Goal: Task Accomplishment & Management: Use online tool/utility

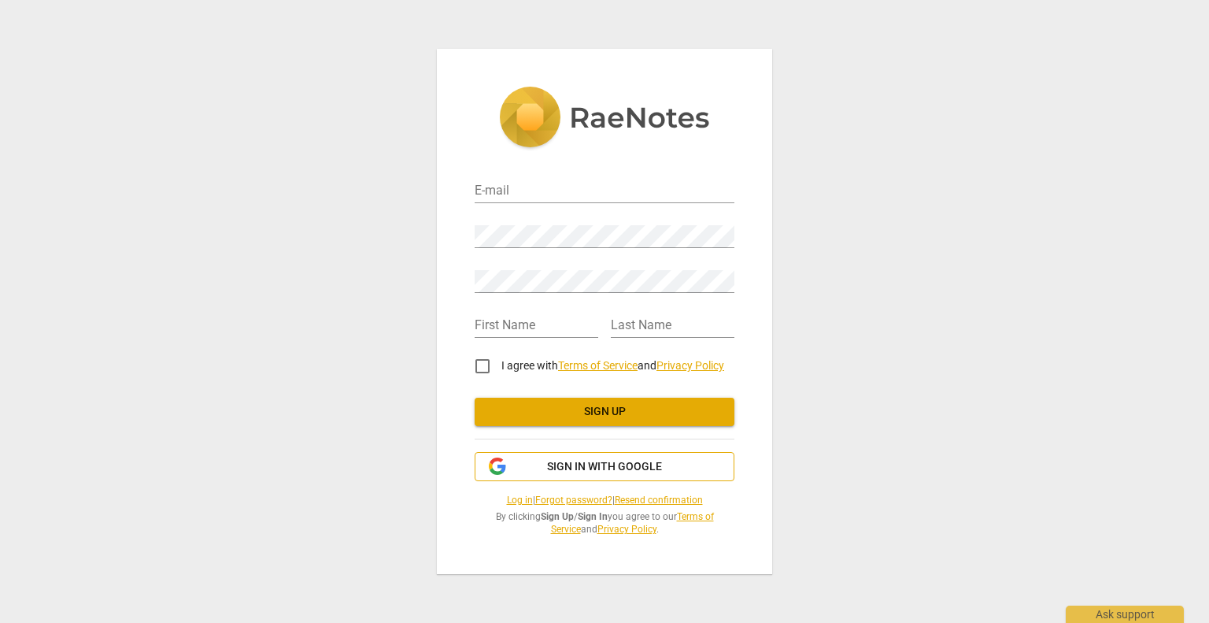
click at [634, 461] on span "Sign in with Google" at bounding box center [604, 467] width 115 height 16
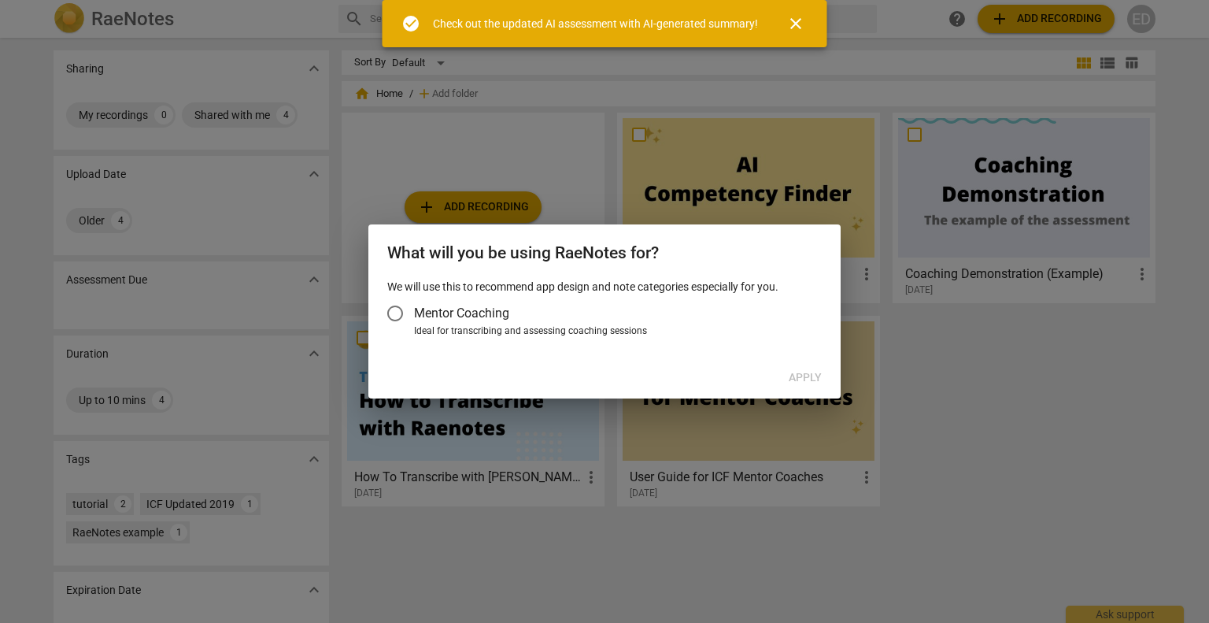
click at [397, 309] on input "Mentor Coaching" at bounding box center [395, 313] width 38 height 38
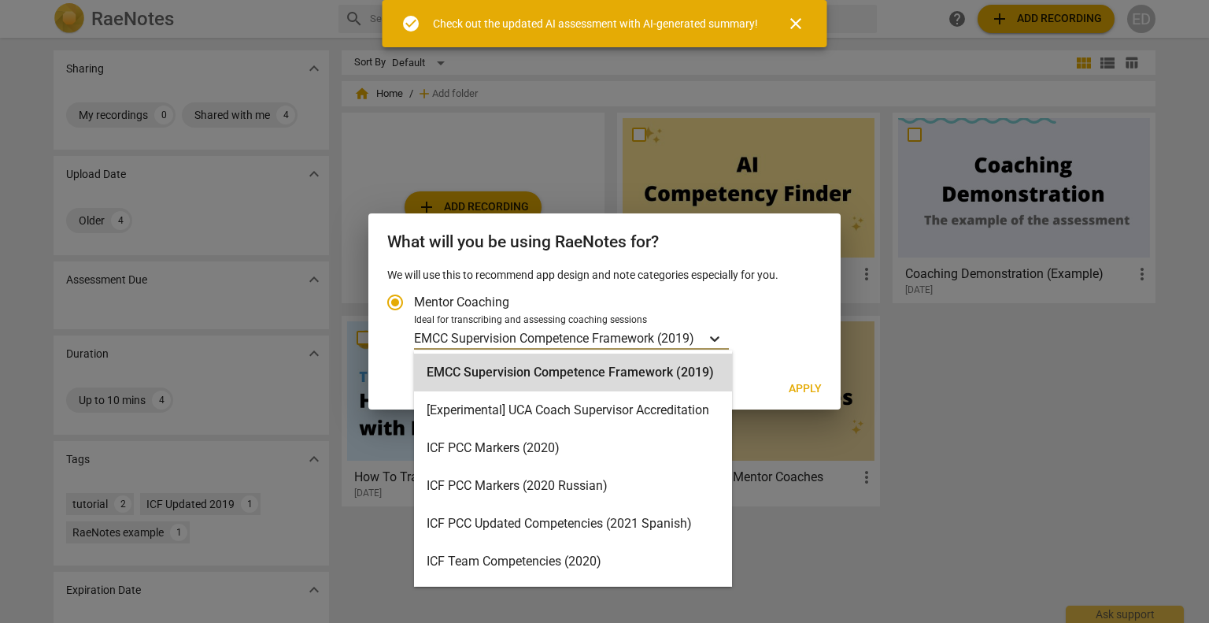
click at [717, 337] on icon "Account type" at bounding box center [715, 339] width 16 height 16
click at [0, 0] on input "Ideal for transcribing and assessing coaching sessions 15 results available. Us…" at bounding box center [0, 0] width 0 height 0
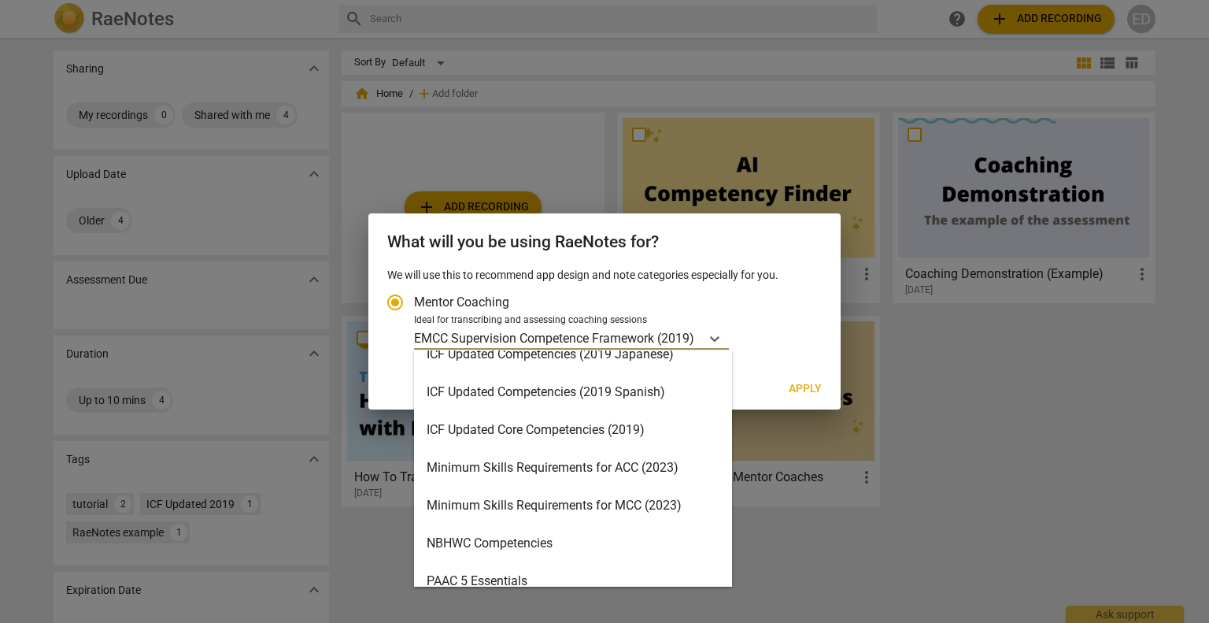
scroll to position [239, 0]
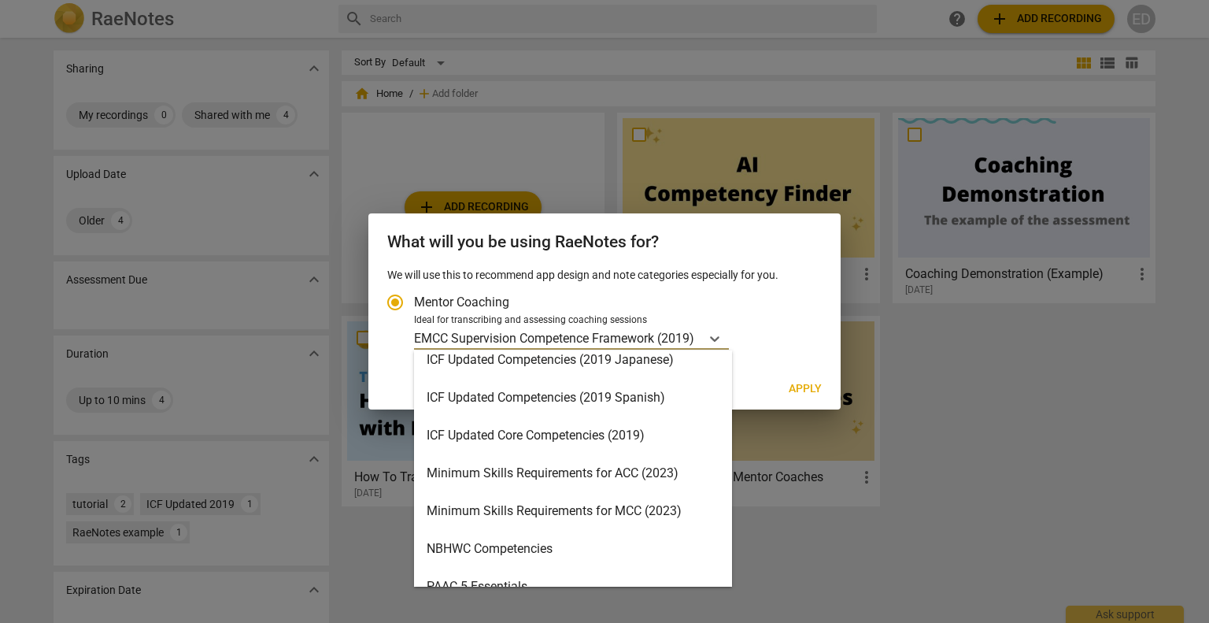
click at [524, 435] on div "ICF Updated Core Competencies (2019)" at bounding box center [573, 436] width 318 height 38
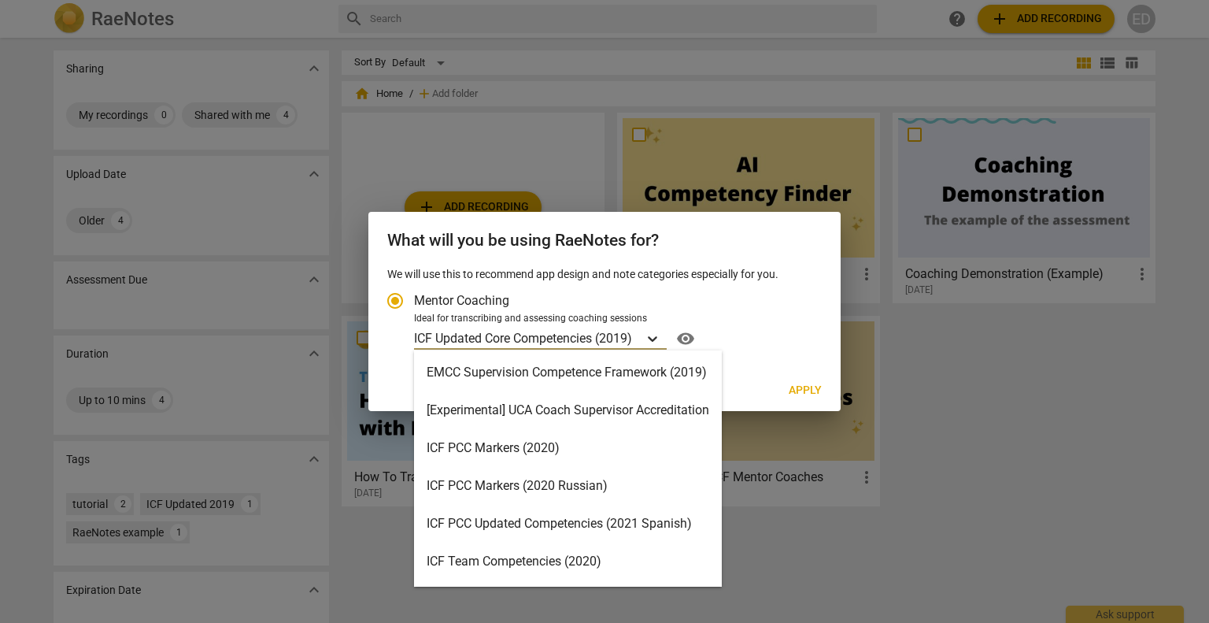
click at [658, 335] on icon "Account type" at bounding box center [653, 339] width 16 height 16
click at [0, 0] on input "Ideal for transcribing and assessing coaching sessions option ICF Updated Core …" at bounding box center [0, 0] width 0 height 0
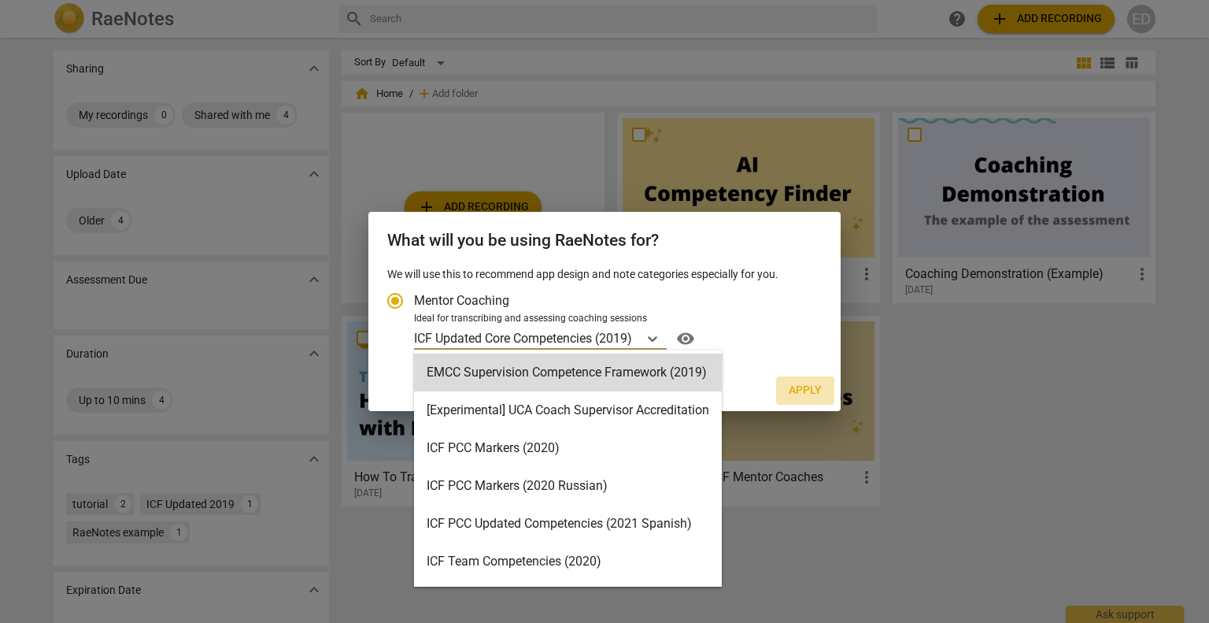
click at [807, 386] on span "Apply" at bounding box center [805, 391] width 33 height 16
radio input "false"
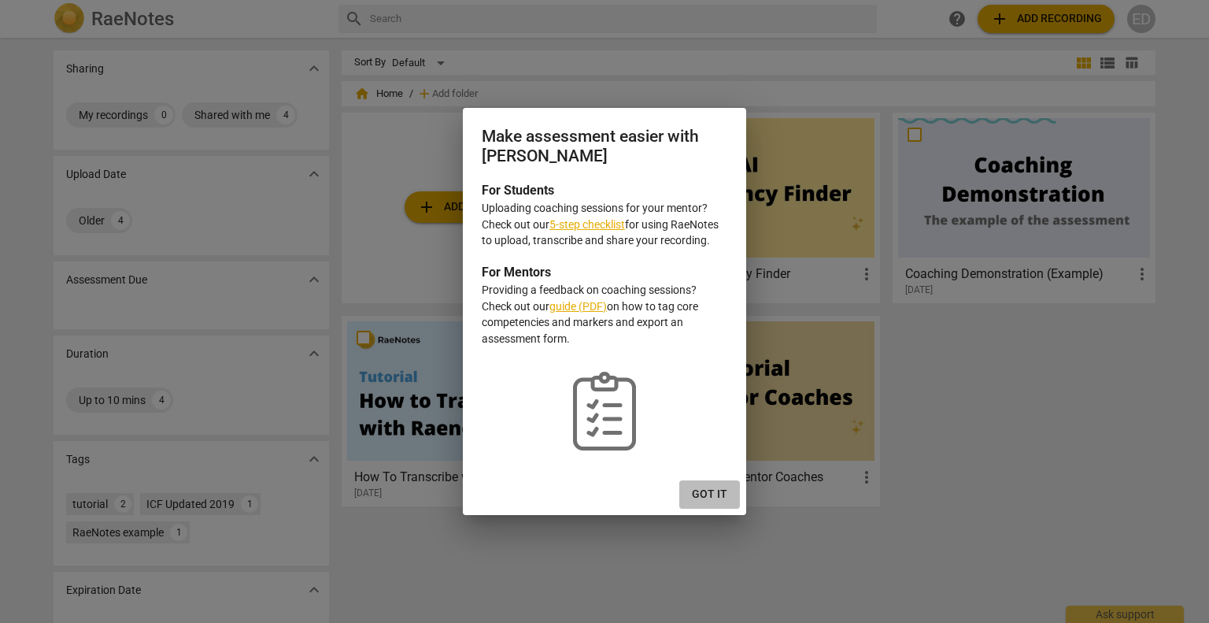
click at [704, 493] on span "Got it" at bounding box center [709, 495] width 35 height 16
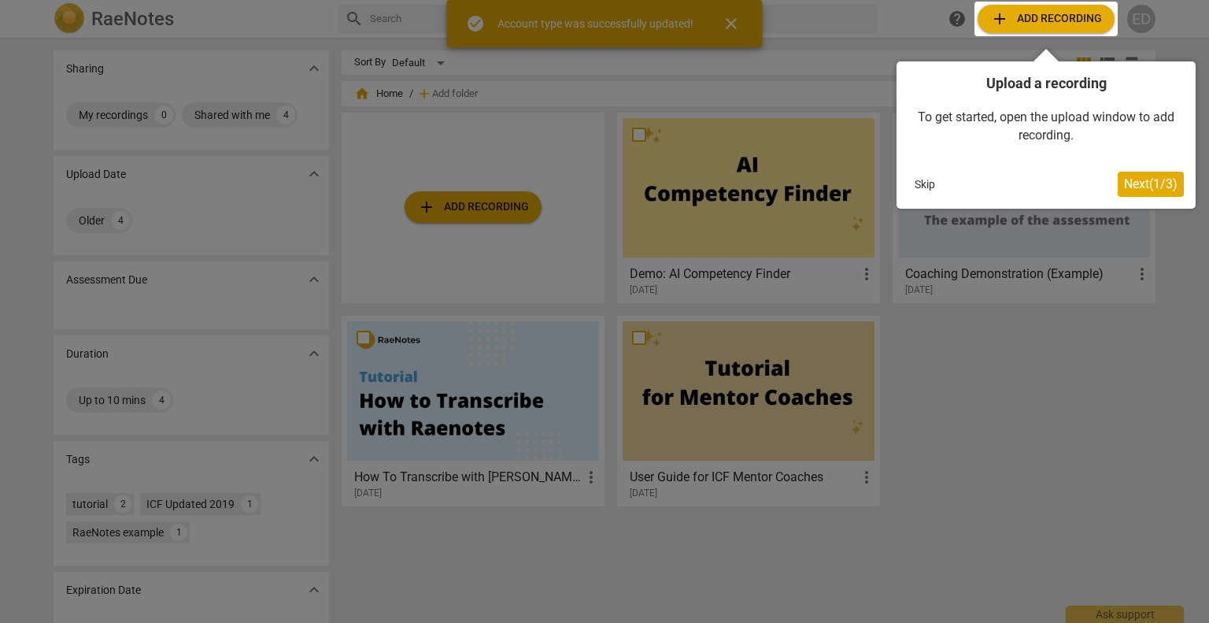
click at [919, 188] on button "Skip" at bounding box center [925, 184] width 33 height 24
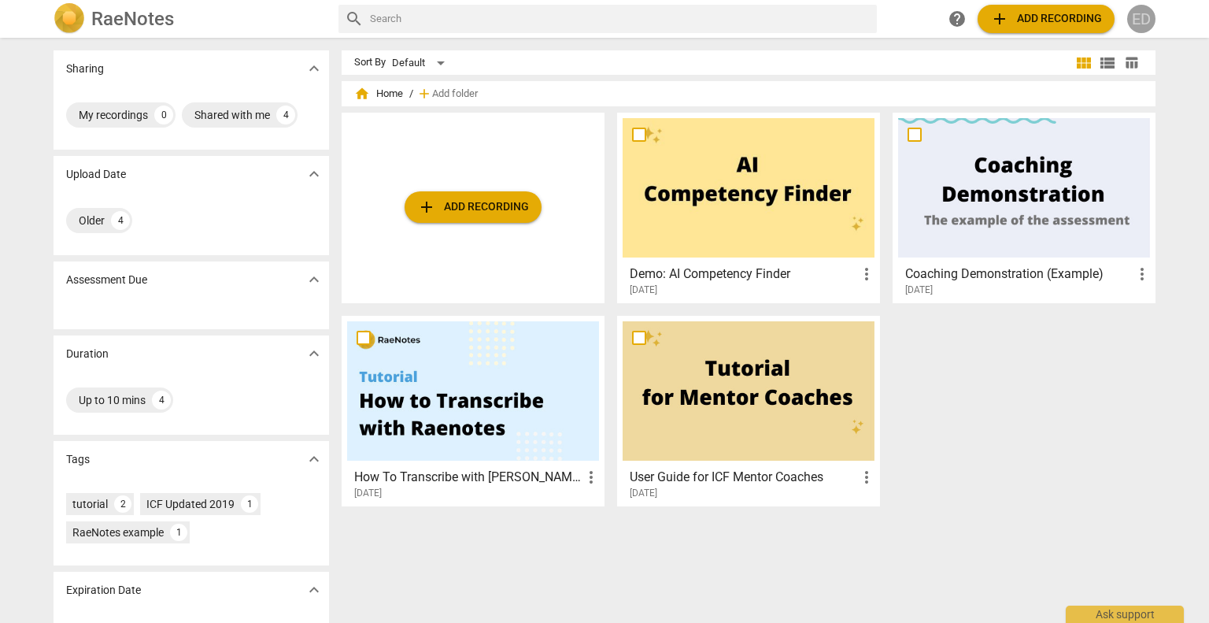
click at [1143, 15] on div "ED" at bounding box center [1141, 19] width 28 height 28
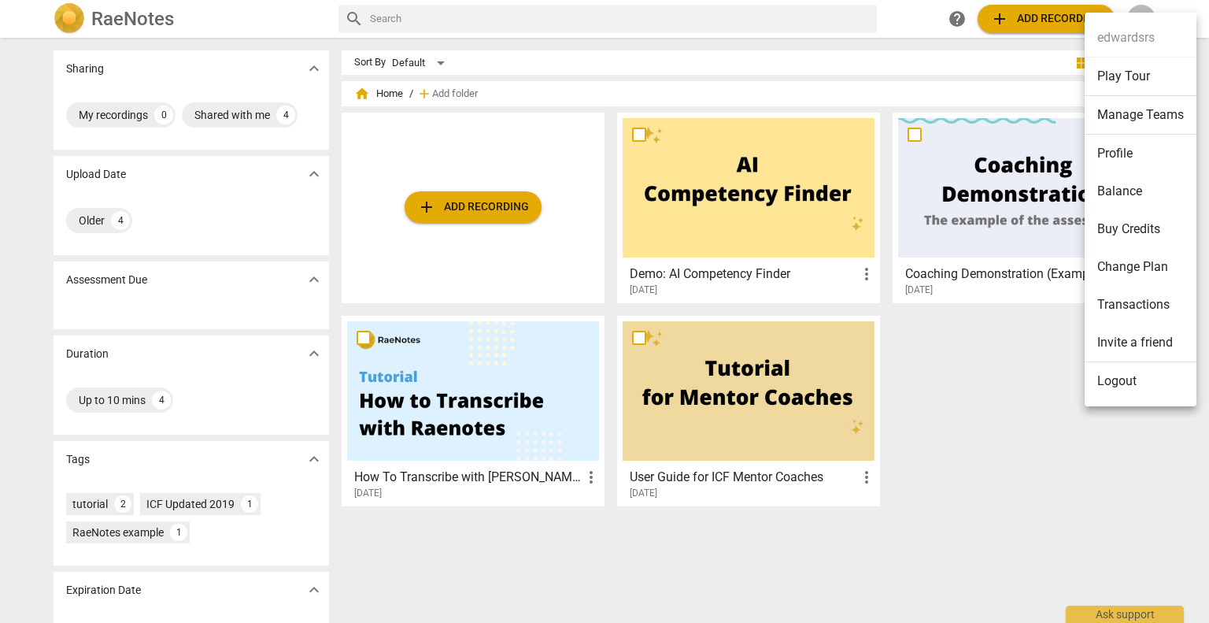
click at [1020, 24] on div at bounding box center [604, 311] width 1209 height 623
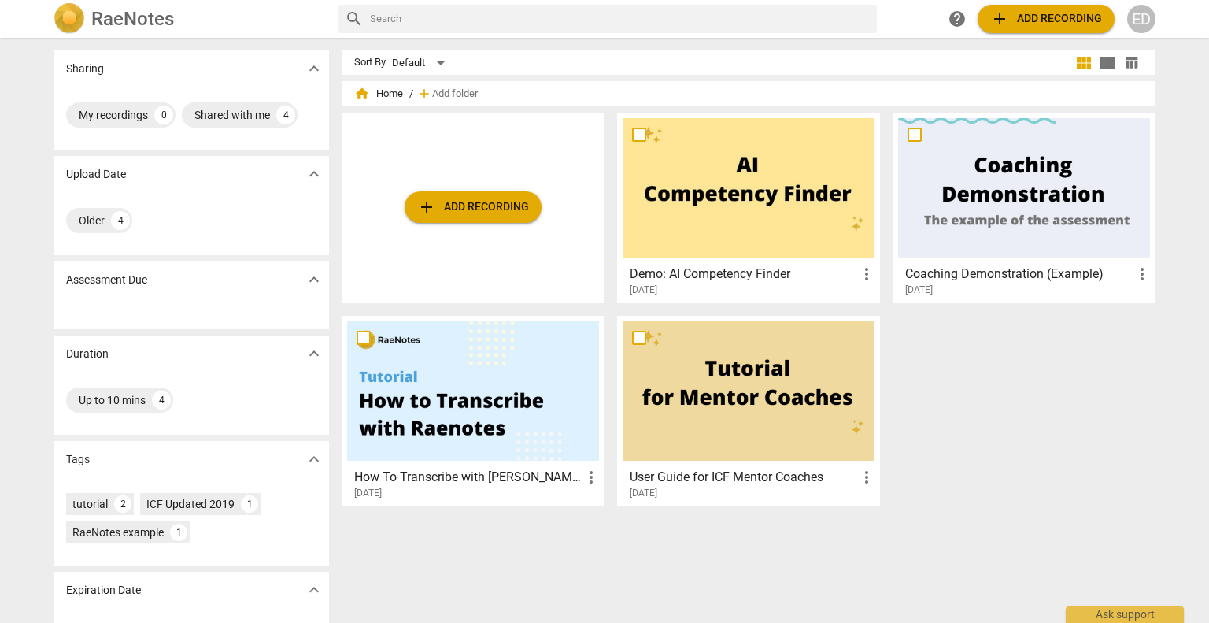
click at [1002, 17] on span "add" at bounding box center [999, 18] width 19 height 19
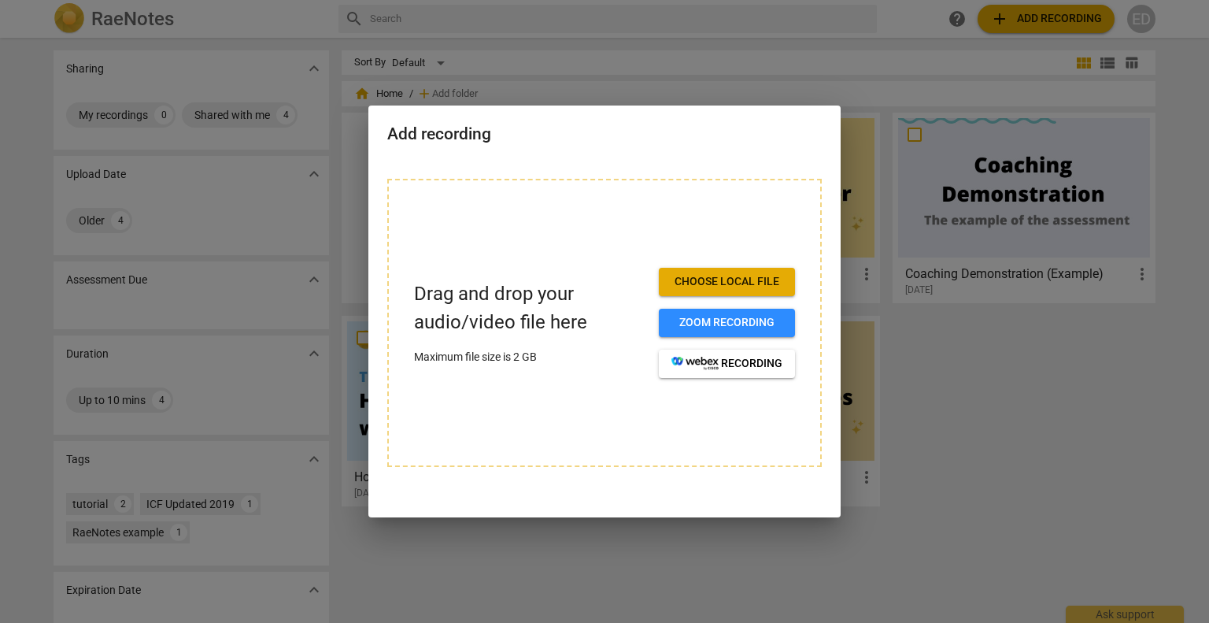
click at [739, 284] on span "Choose local file" at bounding box center [727, 282] width 111 height 16
click at [998, 402] on div at bounding box center [604, 311] width 1209 height 623
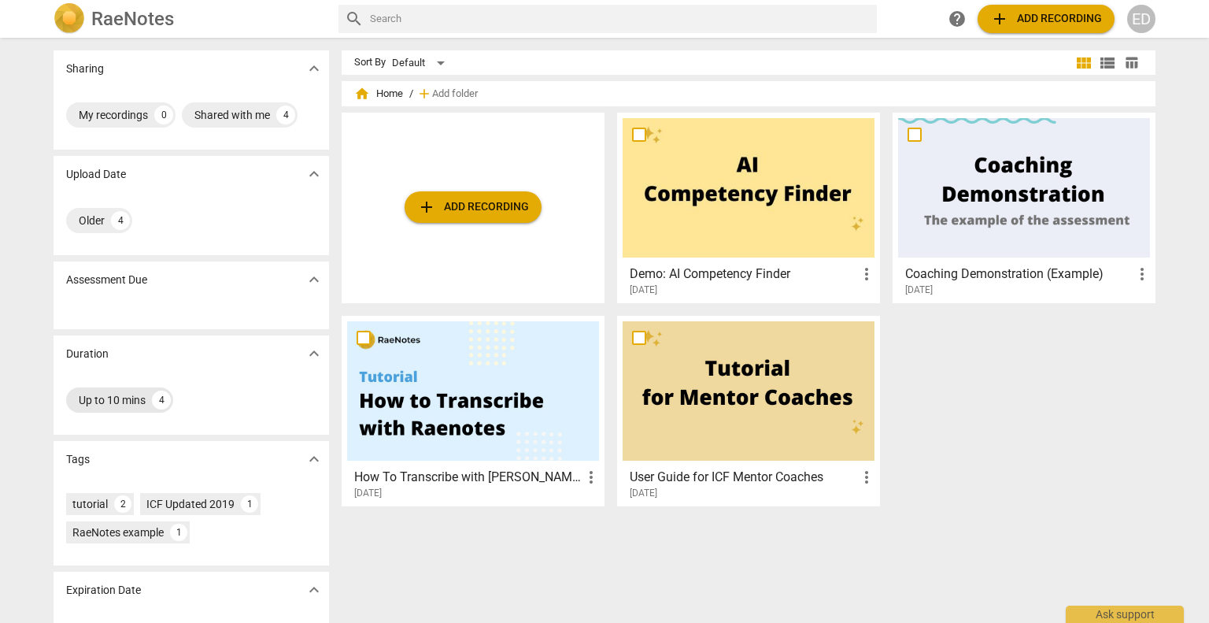
click at [138, 394] on div "Up to 10 mins" at bounding box center [112, 400] width 67 height 16
click at [231, 404] on div "Up to 10 mins 4" at bounding box center [191, 399] width 250 height 31
click at [746, 176] on div at bounding box center [749, 187] width 252 height 139
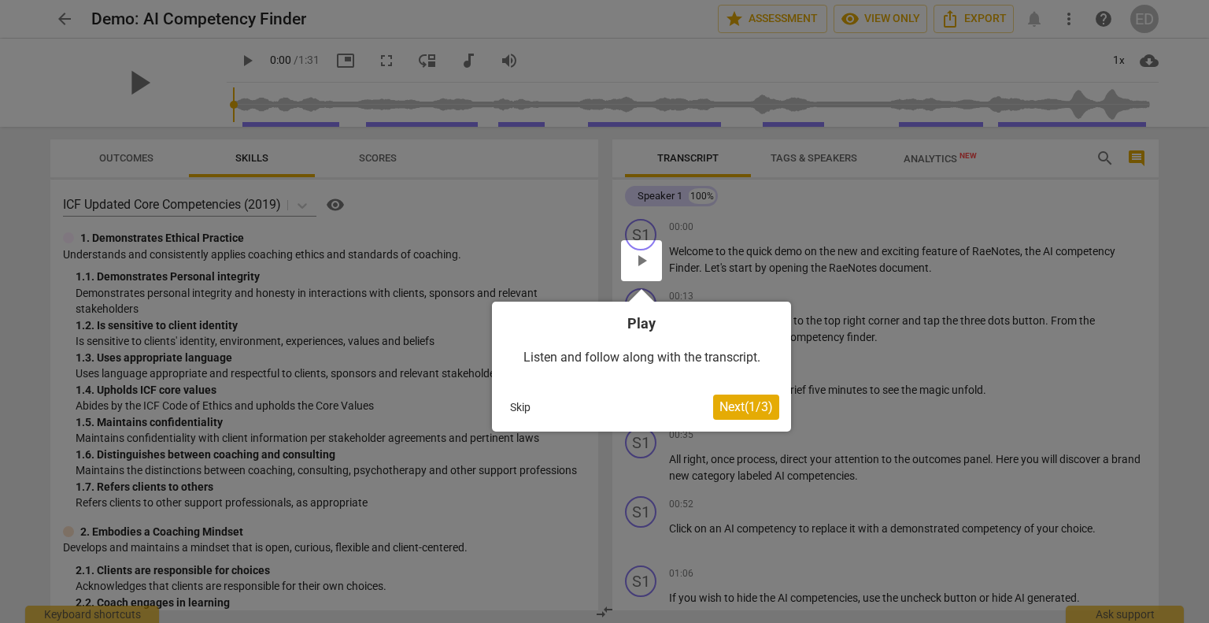
click at [748, 409] on span "Next ( 1 / 3 )" at bounding box center [747, 406] width 54 height 15
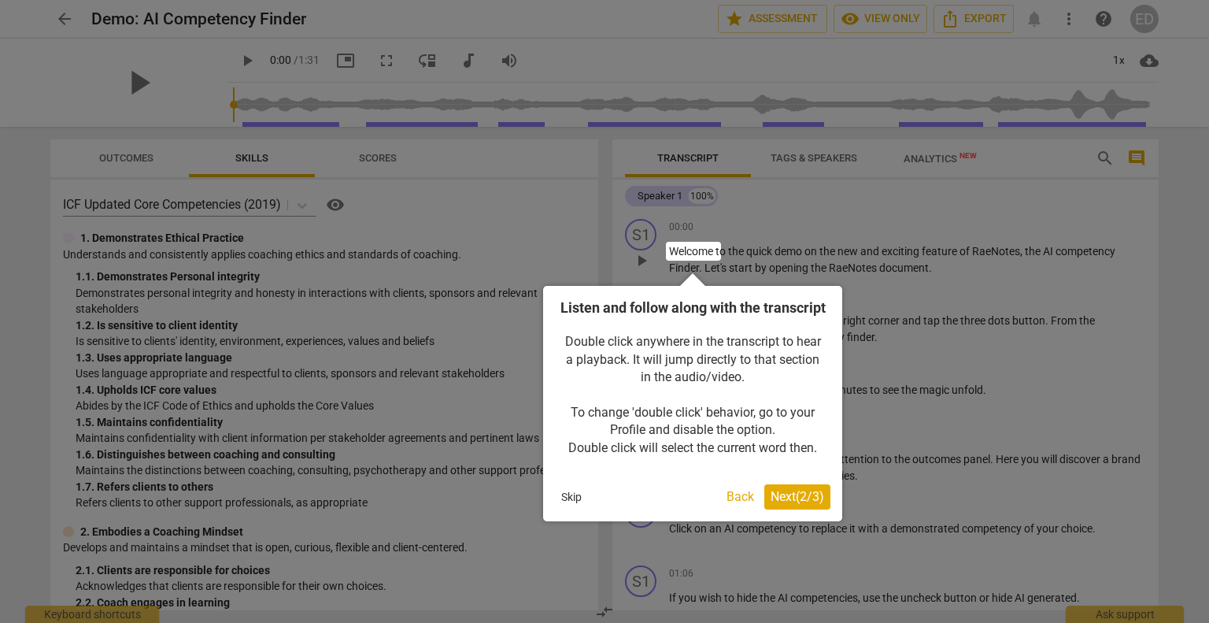
click at [800, 513] on div "Listen and follow along with the transcript Double click anywhere in the transc…" at bounding box center [692, 403] width 299 height 235
click at [799, 504] on span "Next ( 2 / 3 )" at bounding box center [798, 496] width 54 height 15
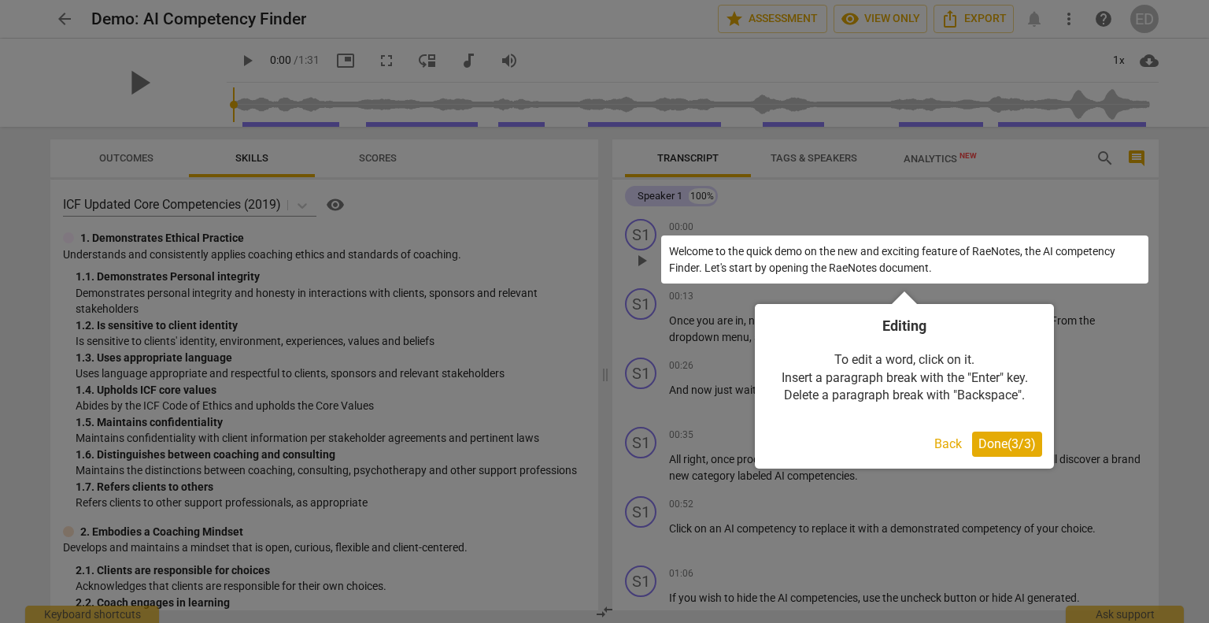
click at [1005, 447] on span "Done ( 3 / 3 )" at bounding box center [1007, 443] width 57 height 15
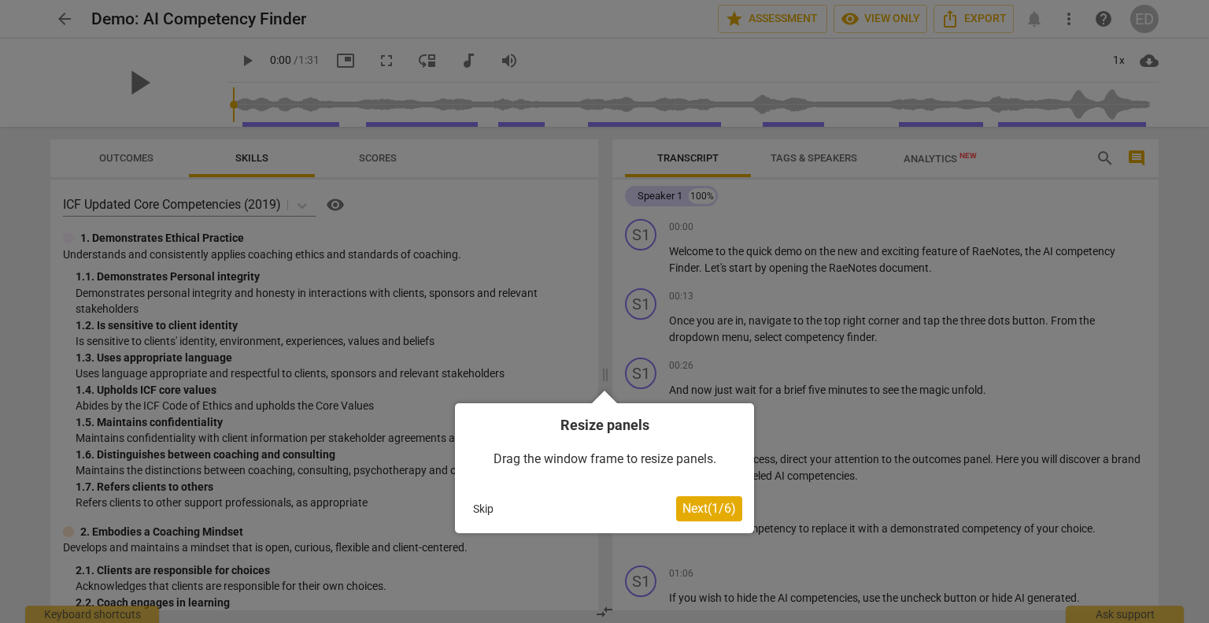
click at [485, 512] on button "Skip" at bounding box center [483, 509] width 33 height 24
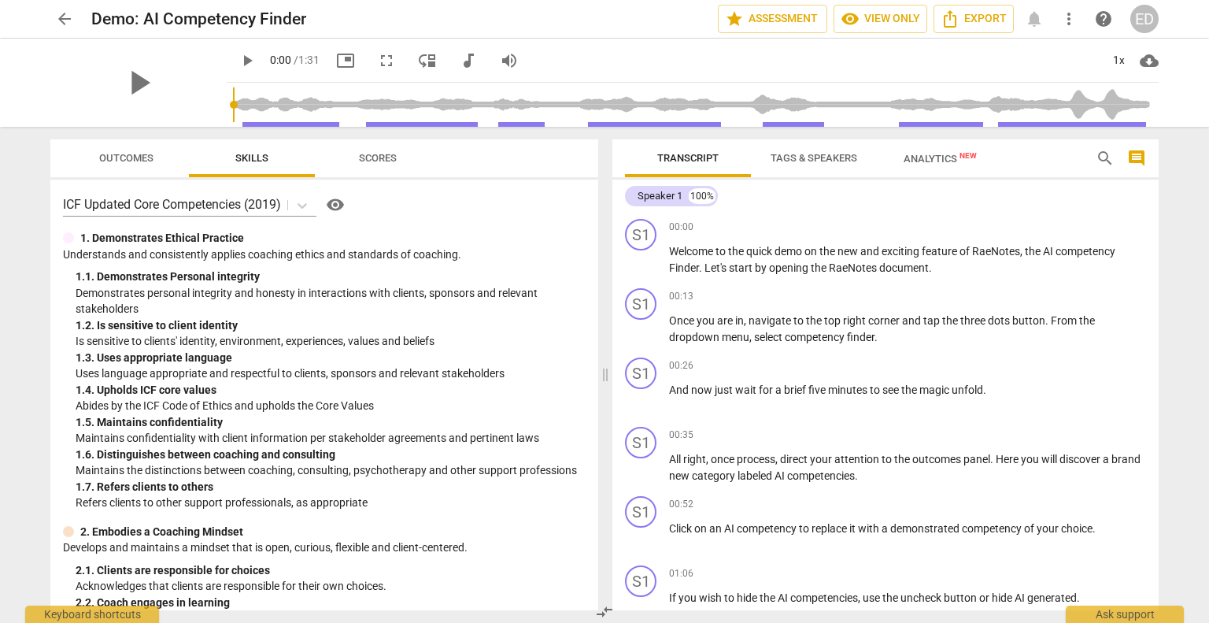
click at [476, 154] on div "Outcomes Skills Scores" at bounding box center [324, 158] width 523 height 38
click at [129, 162] on span "Outcomes" at bounding box center [126, 158] width 54 height 12
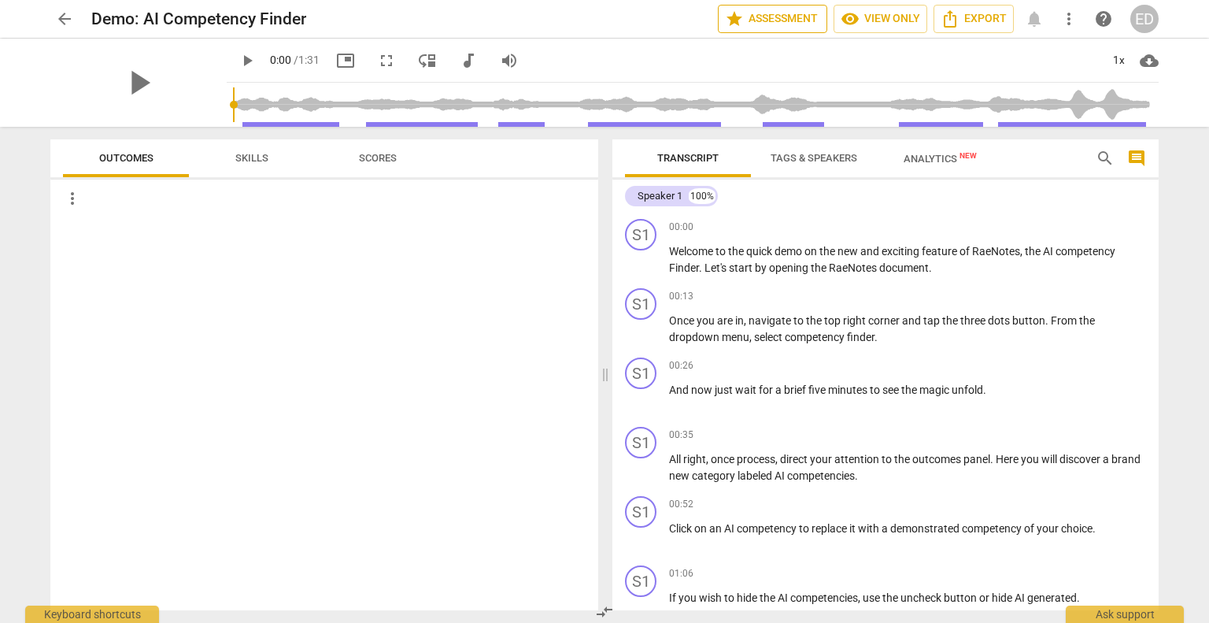
click at [761, 23] on span "star Assessment" at bounding box center [772, 18] width 95 height 19
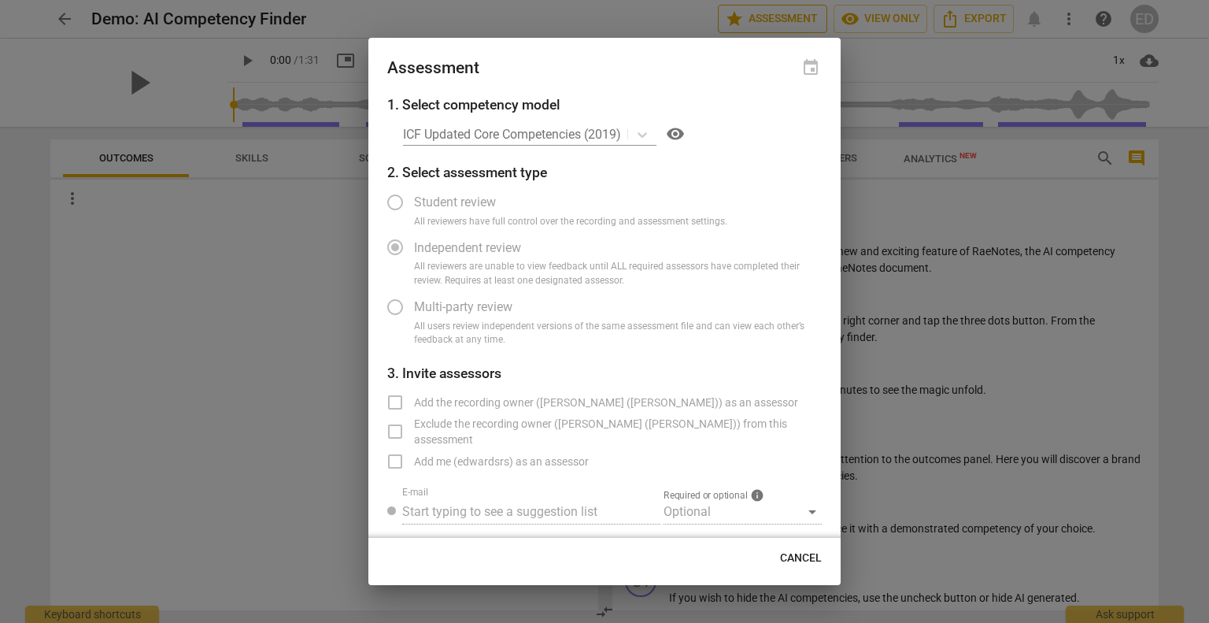
radio input "false"
drag, startPoint x: 761, startPoint y: 23, endPoint x: 844, endPoint y: 361, distance: 348.5
click at [844, 0] on body "arrow_back Demo: AI Competency Finder star Assessment visibility View only Expo…" at bounding box center [604, 0] width 1209 height 0
click at [788, 554] on span "Cancel" at bounding box center [801, 558] width 42 height 16
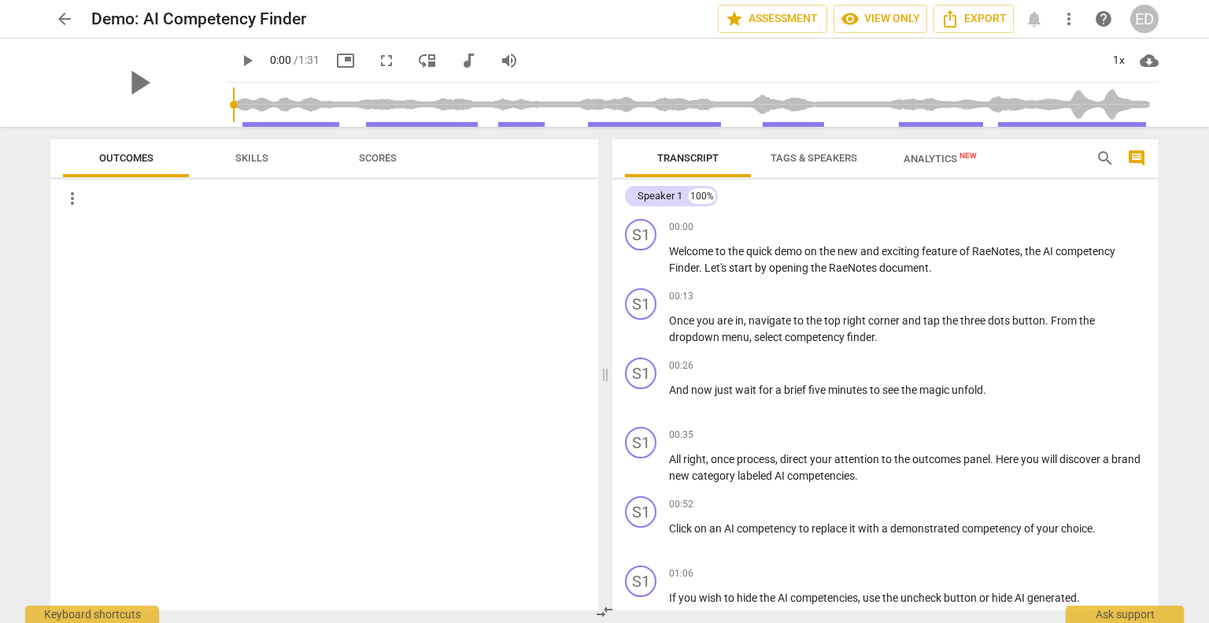
drag, startPoint x: 788, startPoint y: 555, endPoint x: 491, endPoint y: 169, distance: 486.8
click at [491, 169] on div "Outcomes Skills Scores" at bounding box center [324, 158] width 523 height 38
click at [59, 14] on span "arrow_back" at bounding box center [64, 18] width 19 height 19
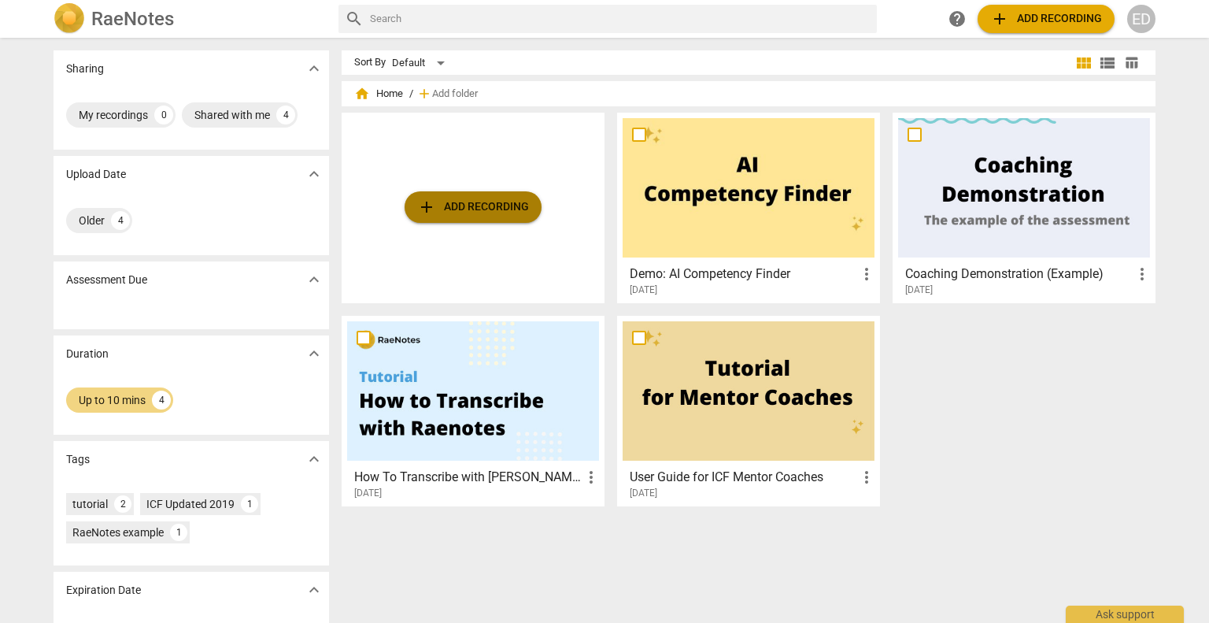
click at [463, 204] on span "add Add recording" at bounding box center [473, 207] width 112 height 19
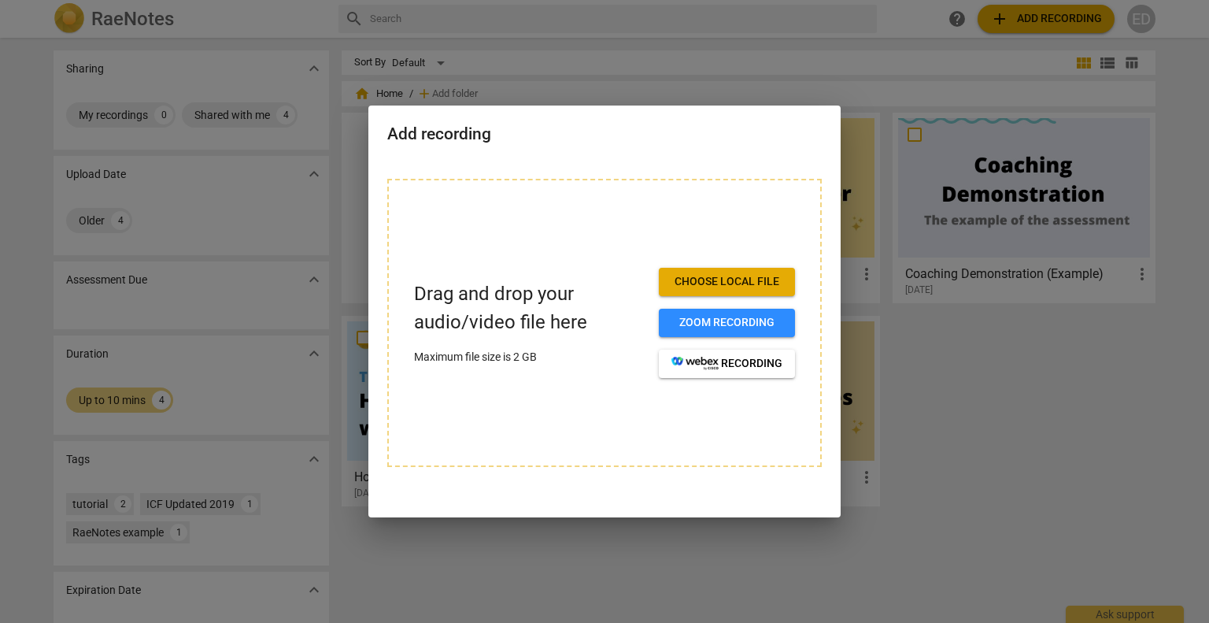
click at [684, 272] on button "Choose local file" at bounding box center [727, 282] width 136 height 28
click at [1090, 442] on div at bounding box center [604, 311] width 1209 height 623
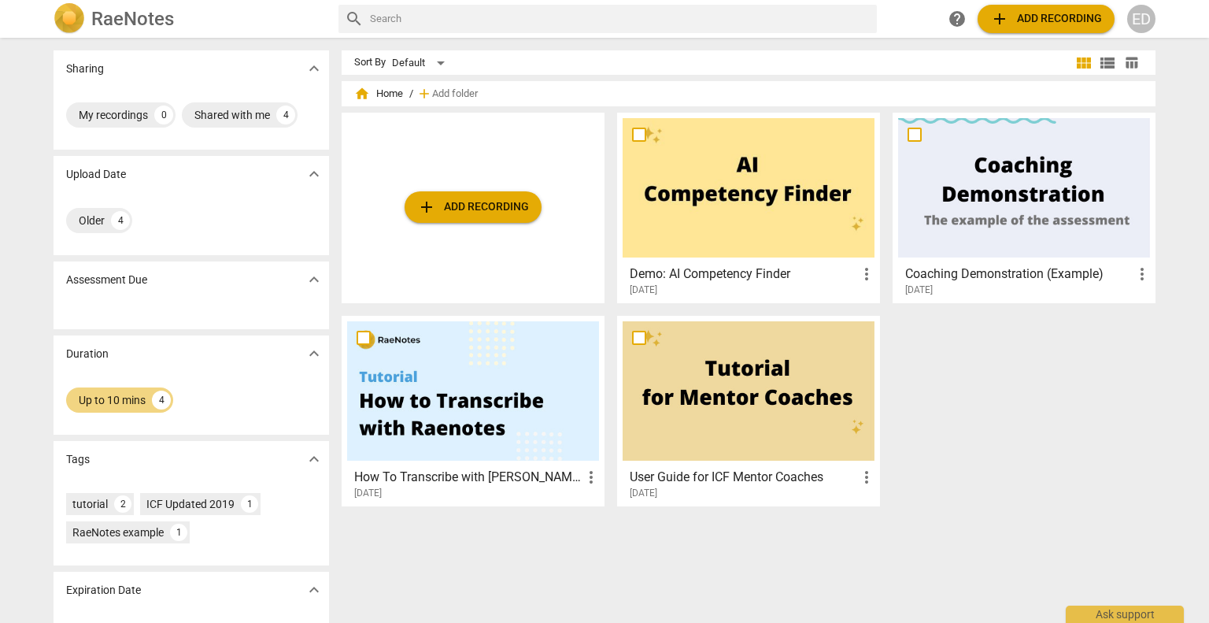
click at [985, 541] on div "Sort By Default view_module view_list table_chart home Home / add Add folder ad…" at bounding box center [755, 330] width 827 height 560
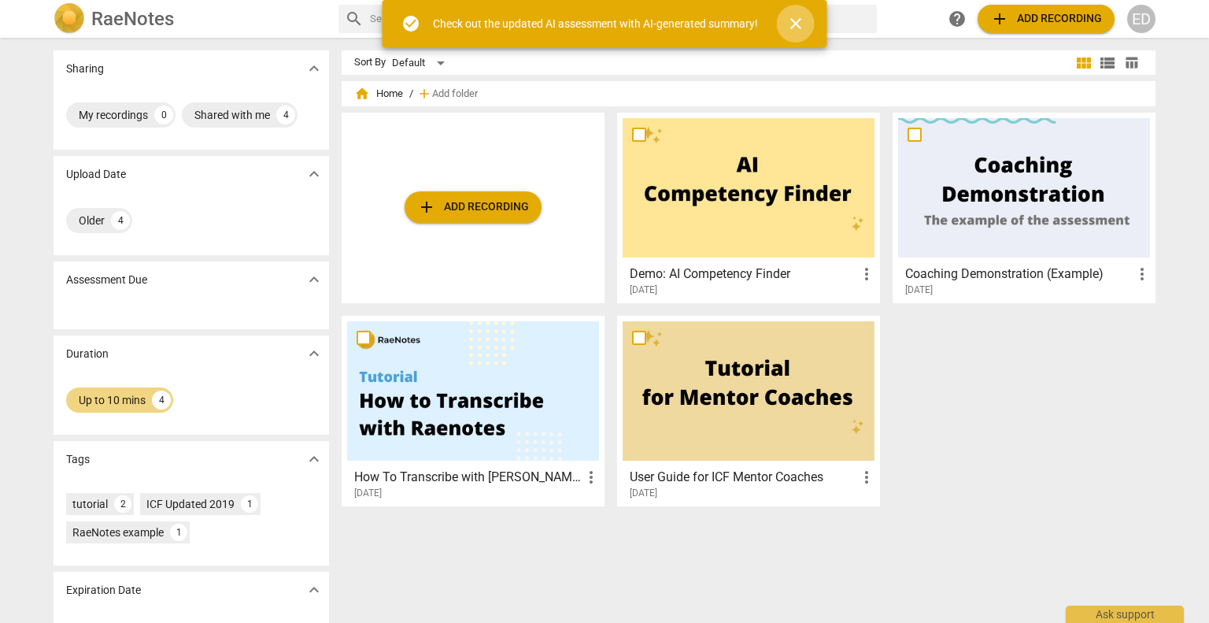
click at [793, 23] on span "close" at bounding box center [796, 23] width 19 height 19
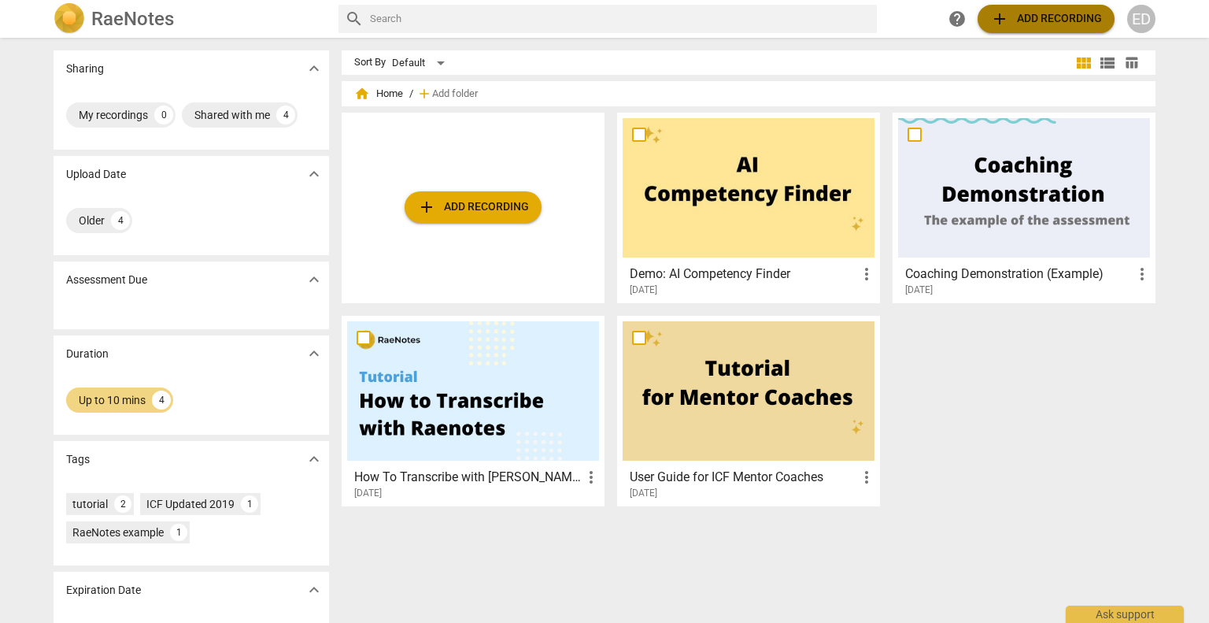
click at [1027, 15] on span "add Add recording" at bounding box center [1046, 18] width 112 height 19
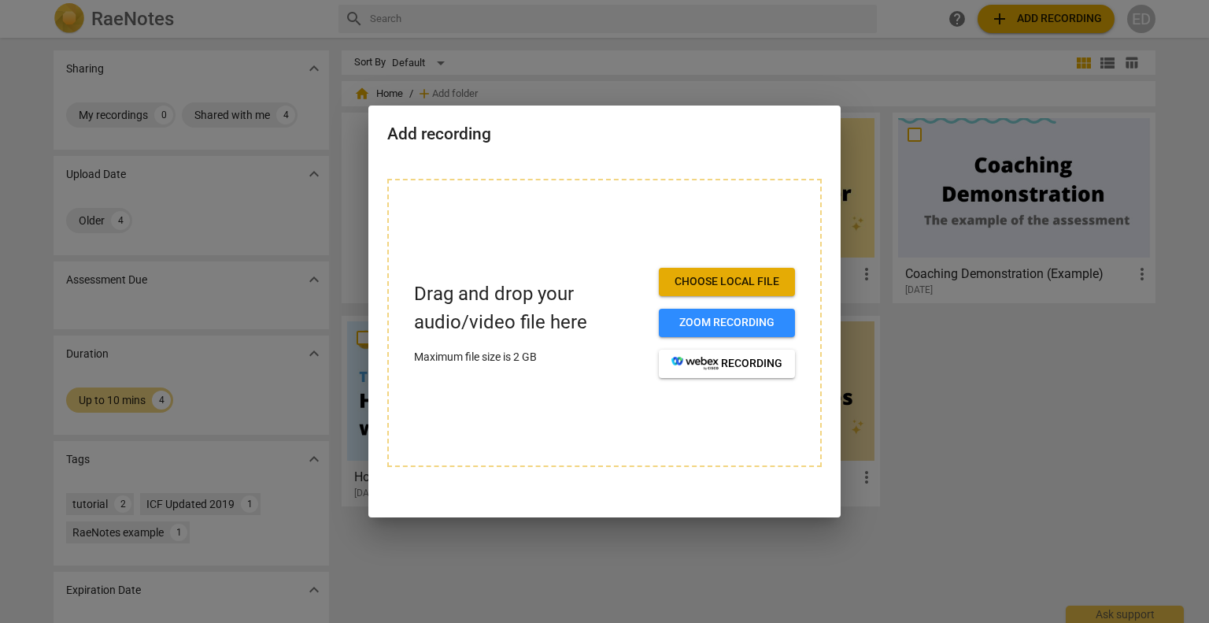
click at [714, 287] on span "Choose local file" at bounding box center [727, 282] width 111 height 16
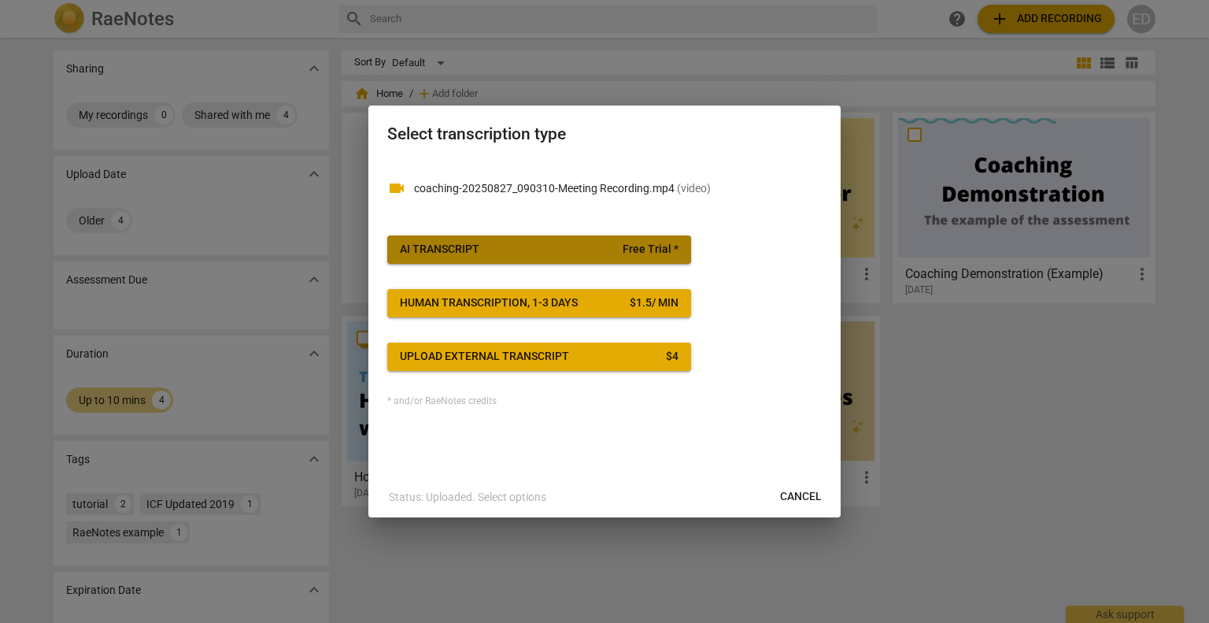
click at [592, 243] on span "AI Transcript Free Trial *" at bounding box center [539, 250] width 279 height 16
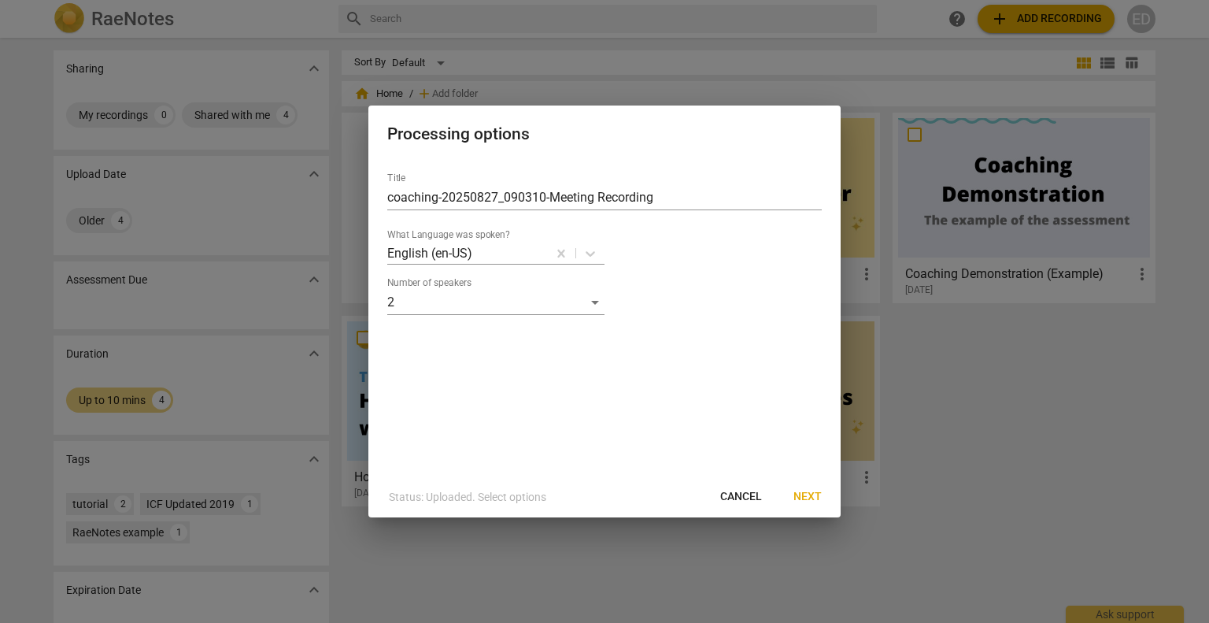
click at [802, 491] on span "Next" at bounding box center [808, 497] width 28 height 16
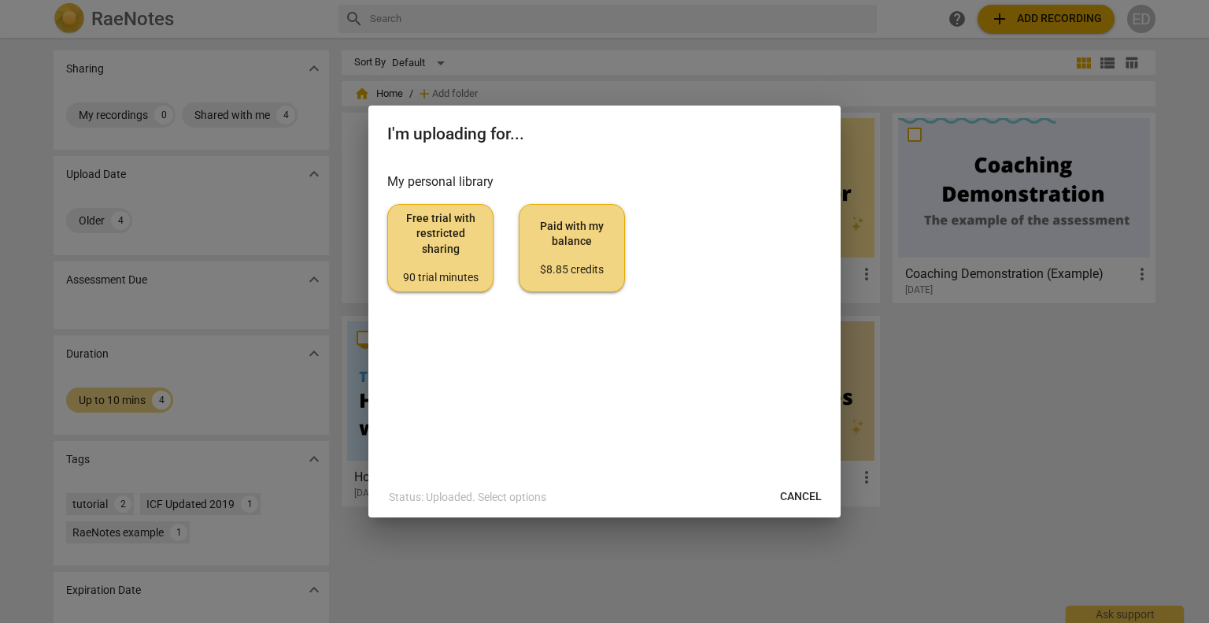
click at [436, 257] on span "Free trial with restricted sharing 90 trial minutes" at bounding box center [441, 248] width 80 height 74
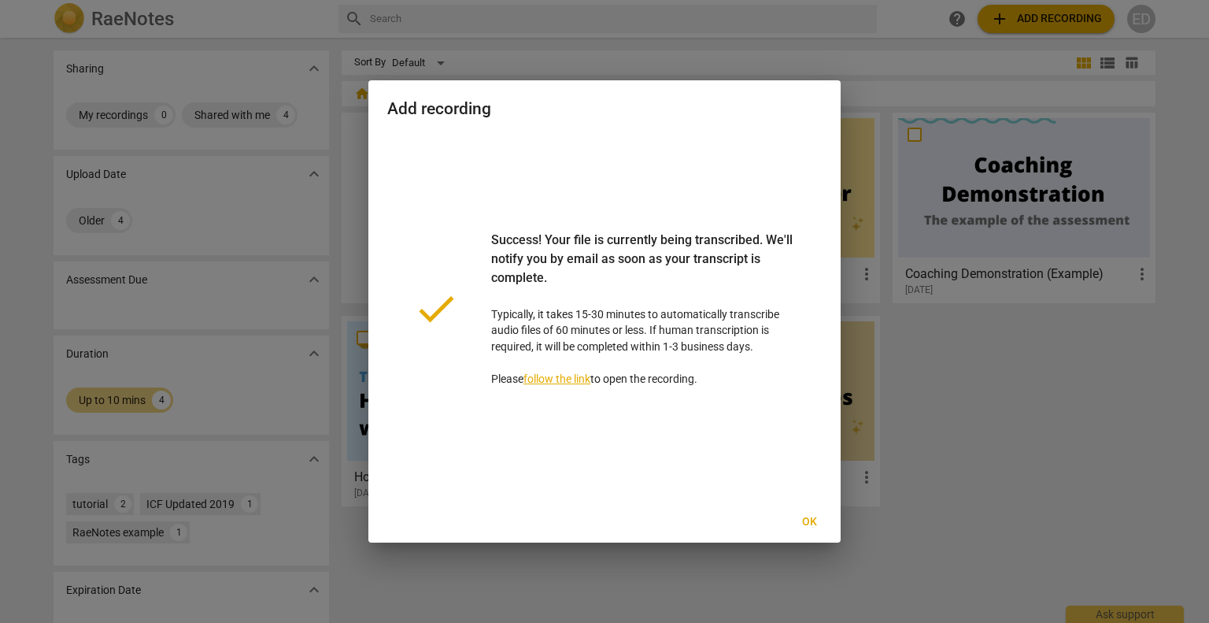
click at [806, 518] on span "Ok" at bounding box center [809, 522] width 25 height 16
